Goal: Check status: Check status

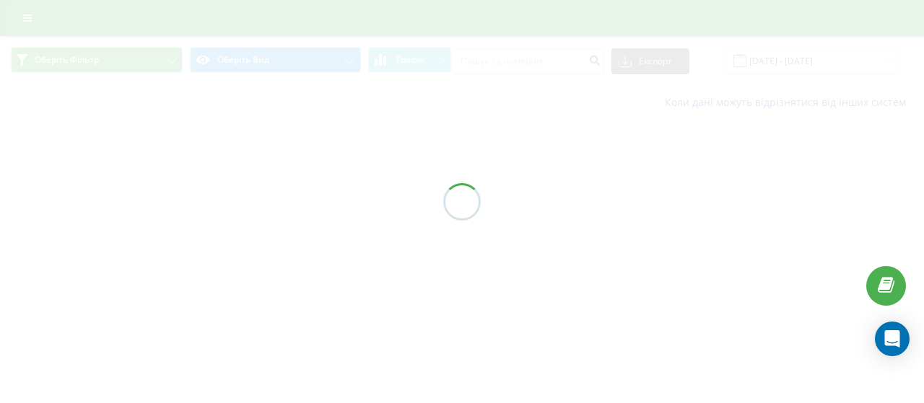
click at [549, 300] on div at bounding box center [462, 201] width 924 height 403
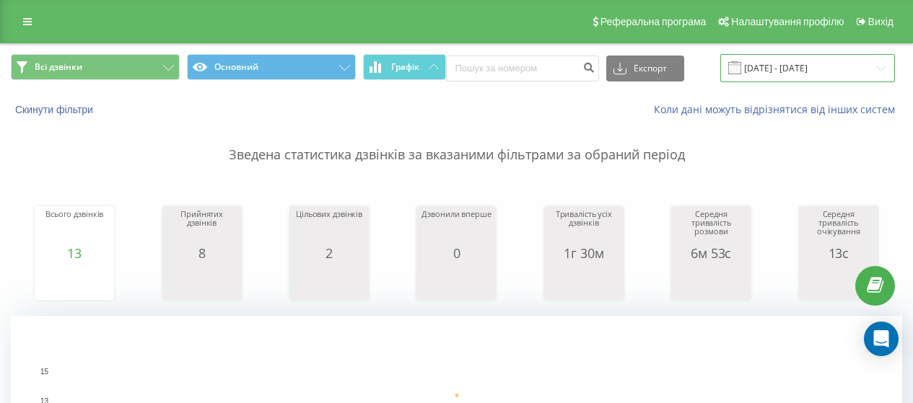
click at [758, 64] on input "[DATE] - [DATE]" at bounding box center [807, 68] width 175 height 28
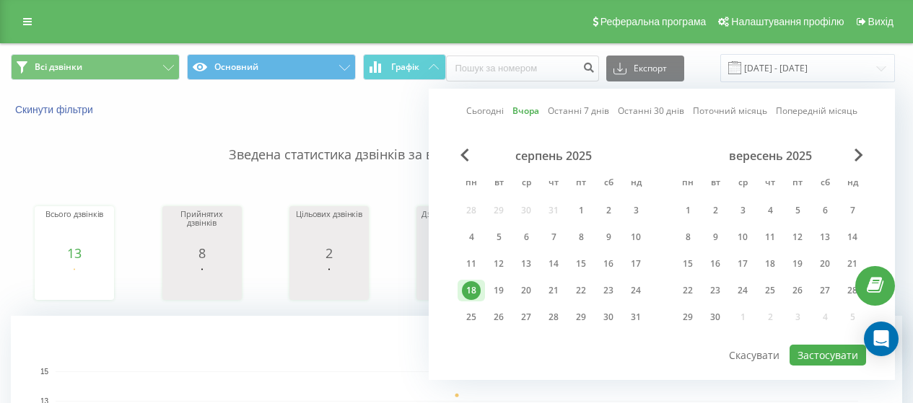
click at [497, 110] on link "Сьогодні" at bounding box center [485, 111] width 38 height 14
click at [820, 357] on button "Застосувати" at bounding box center [828, 355] width 77 height 21
type input "[DATE] - [DATE]"
